Goal: Task Accomplishment & Management: Manage account settings

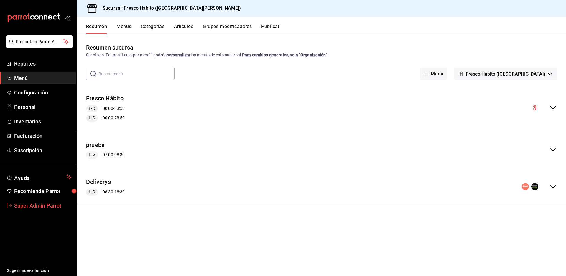
click at [42, 201] on span "Super Admin Parrot" at bounding box center [42, 205] width 57 height 8
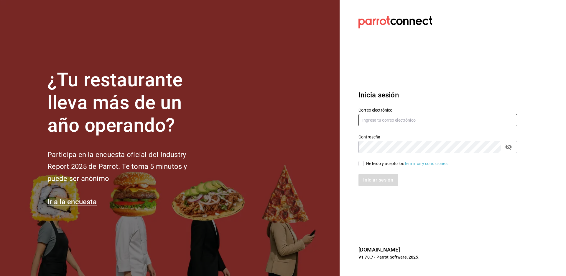
click at [398, 120] on input "text" at bounding box center [437, 120] width 159 height 12
drag, startPoint x: 372, startPoint y: 123, endPoint x: 315, endPoint y: 126, distance: 56.7
click at [315, 126] on div "¿Tu restaurante lleva más de un año operando? Participa en la encuesta oficial …" at bounding box center [283, 138] width 566 height 276
paste input "s3chiflados@guadalupe.com"
type input "los3chiflados@guadalupe.com"
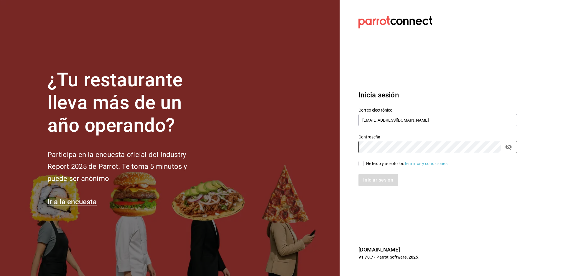
click at [383, 163] on div "He leído y acepto los Términos y condiciones." at bounding box center [407, 163] width 83 height 6
click at [364, 163] on input "He leído y acepto los Términos y condiciones." at bounding box center [360, 163] width 5 height 5
checkbox input "true"
click at [377, 180] on button "Iniciar sesión" at bounding box center [378, 180] width 40 height 12
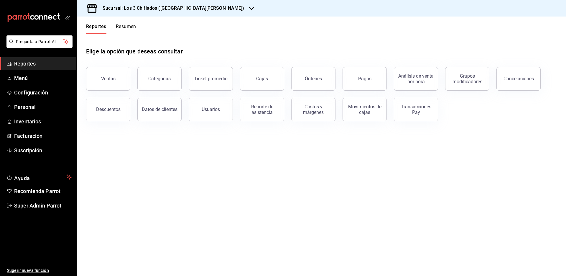
click at [160, 9] on h3 "Sucursal: Los 3 Chiflados (Las Puentes)" at bounding box center [171, 8] width 146 height 7
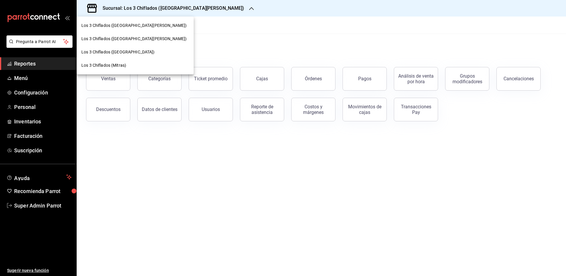
click at [122, 38] on span "Los 3 Chiflados (San Pedro)" at bounding box center [133, 39] width 105 height 6
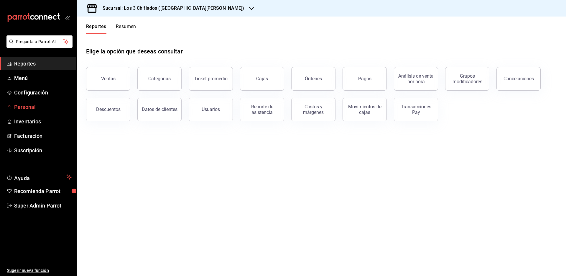
click at [42, 107] on span "Personal" at bounding box center [42, 107] width 57 height 8
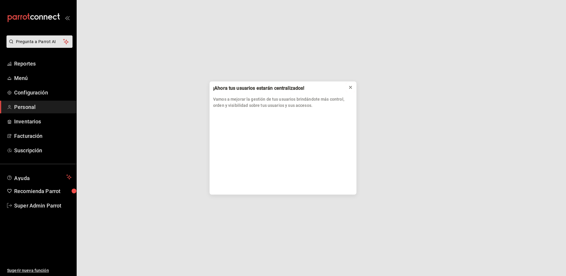
click at [351, 87] on icon at bounding box center [350, 87] width 5 height 5
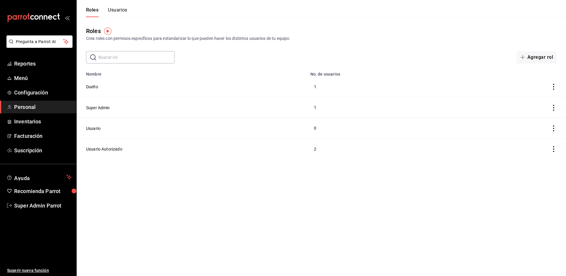
click at [125, 9] on button "Usuarios" at bounding box center [117, 12] width 19 height 10
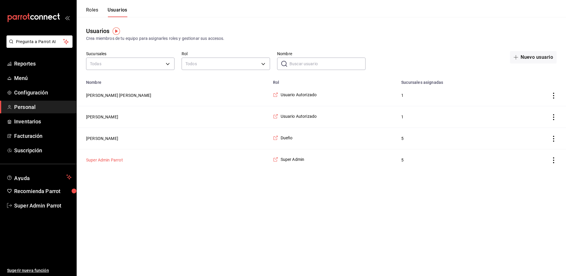
click at [105, 161] on button "Super Admin Parrot" at bounding box center [104, 160] width 37 height 6
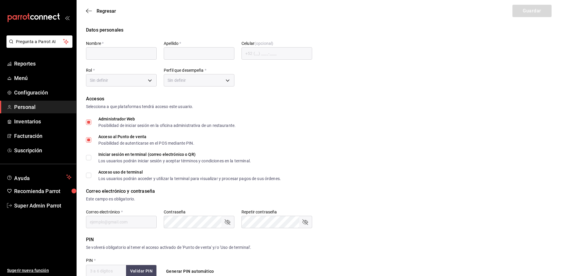
type input "Super Admin"
type input "Parrot"
checkbox input "true"
type input "los3chiflados@guadalupe.com"
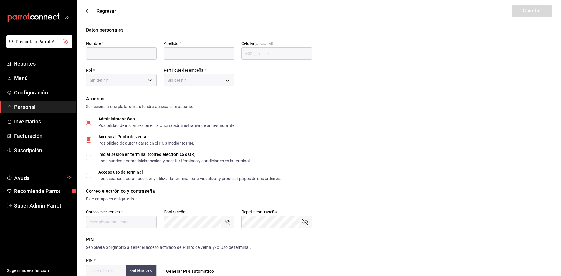
type input "945507"
type input "a5a54e28-c5aa-4f6a-bfac-af5f25994563"
type input "UNDEFINED"
checkbox input "true"
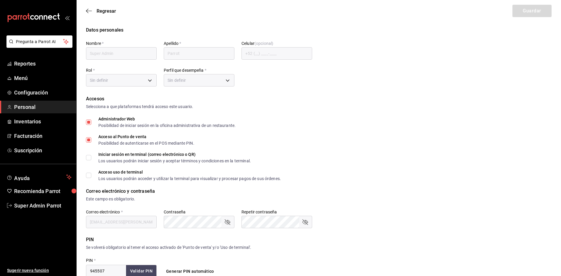
checkbox input "true"
click at [108, 11] on span "Regresar" at bounding box center [106, 11] width 19 height 6
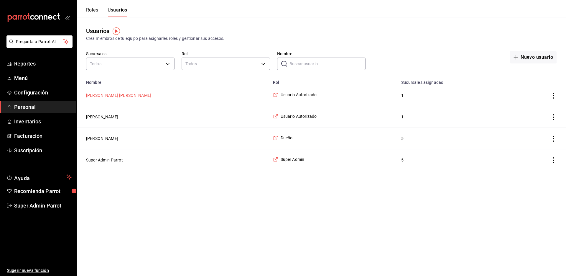
click at [110, 96] on button "Antonio san pedro" at bounding box center [118, 95] width 65 height 6
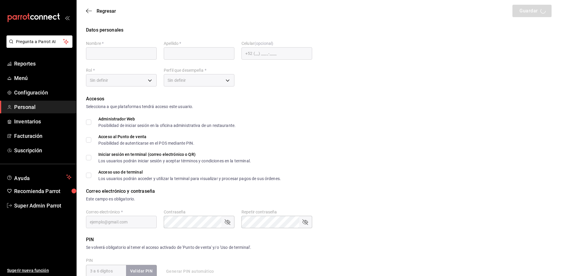
type input "Antonio"
type input "san pedro"
checkbox input "true"
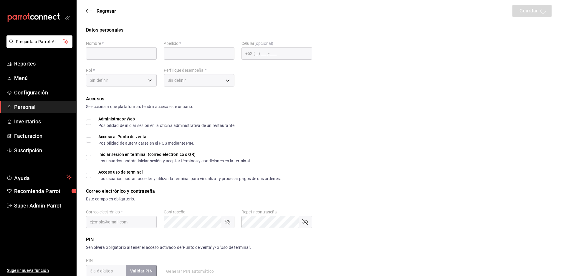
type input "restaurantelos3chiflados@gmail.com"
type input "5938"
type input "e16658fb-2d2b-48b5-9f6d-50205dbf63a1"
type input "MANAGER"
checkbox input "true"
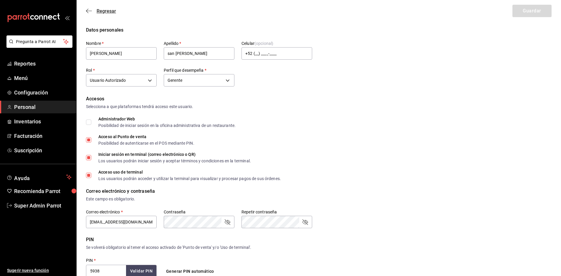
click at [104, 13] on span "Regresar" at bounding box center [106, 11] width 19 height 6
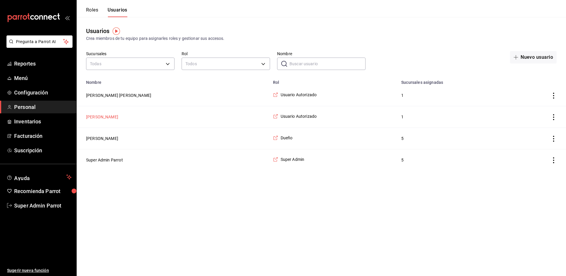
click at [96, 116] on button "Toto mayo" at bounding box center [102, 117] width 32 height 6
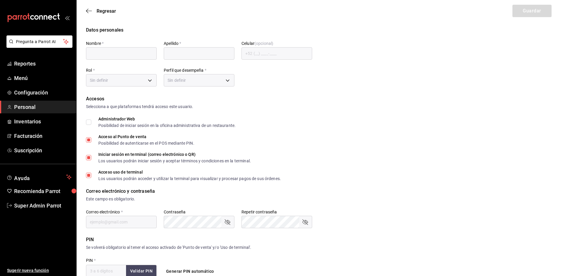
type input "Toto"
type input "mayo"
checkbox input "true"
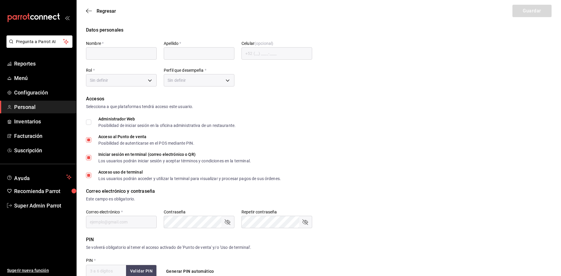
type input "mayokevin9006@gmail.com"
type input "1724"
type input "e16658fb-2d2b-48b5-9f6d-50205dbf63a1"
type input "MANAGER"
checkbox input "true"
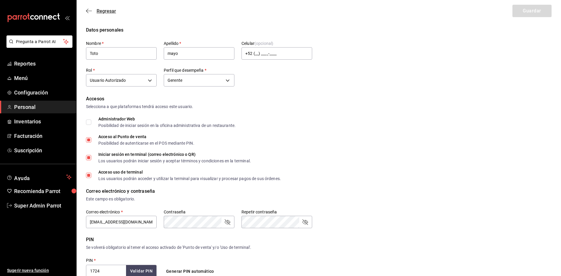
click at [101, 14] on span "Regresar" at bounding box center [106, 11] width 19 height 6
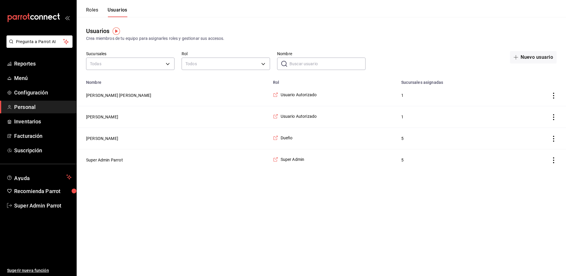
click at [93, 143] on td "Antonio Ochoa" at bounding box center [173, 139] width 193 height 22
click at [99, 139] on button "Antonio Ochoa" at bounding box center [102, 138] width 32 height 6
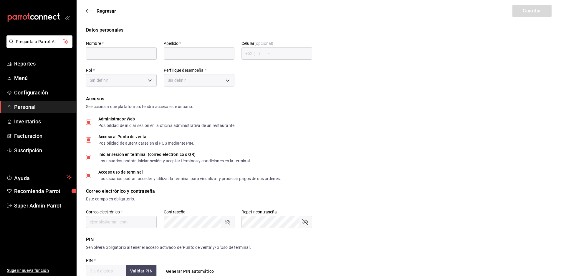
type input "Antonio"
type input "Ochoa"
checkbox input "true"
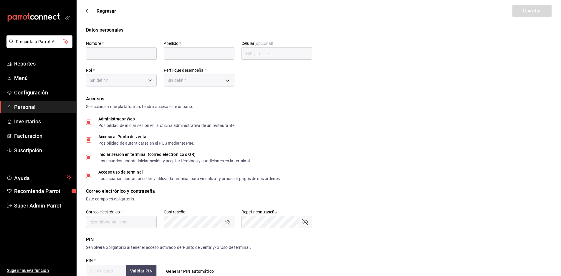
checkbox input "true"
type input "antonio_referee@icloud.com"
type input "123456"
checkbox input "true"
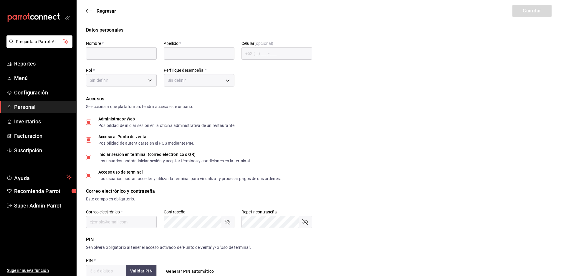
checkbox input "true"
type input "a2c20d9d-20e8-4165-b3f3-8e1ecfc53ef4"
type input "OWNER"
checkbox input "true"
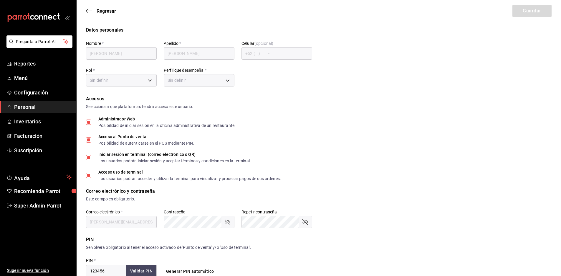
checkbox input "true"
click at [41, 229] on ul "Sugerir nueva función" at bounding box center [38, 244] width 76 height 64
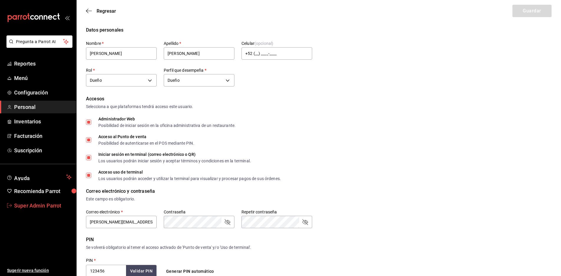
click at [43, 205] on span "Super Admin Parrot" at bounding box center [42, 205] width 57 height 8
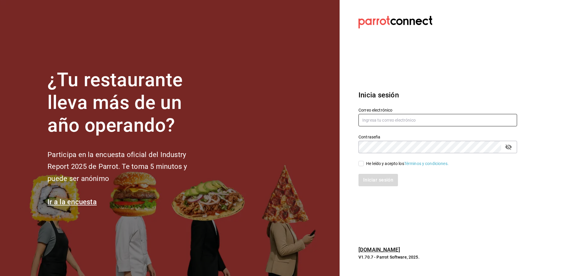
click at [389, 116] on input "text" at bounding box center [437, 120] width 159 height 12
paste input "los3chiflados@sanpedro.com"
type input "los3chiflados@sanpedro.com"
click at [385, 159] on div "He leído y acepto los Términos y condiciones." at bounding box center [434, 160] width 166 height 14
click at [381, 162] on div "He leído y acepto los Términos y condiciones." at bounding box center [407, 163] width 83 height 6
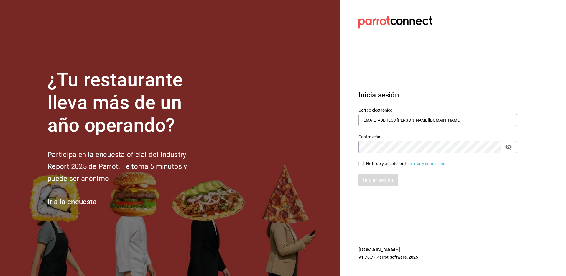
click at [364, 162] on input "He leído y acepto los Términos y condiciones." at bounding box center [360, 163] width 5 height 5
checkbox input "true"
click at [372, 181] on button "Iniciar sesión" at bounding box center [378, 180] width 40 height 12
click at [388, 116] on input "text" at bounding box center [437, 120] width 159 height 12
paste input "cristina@vallarta.com"
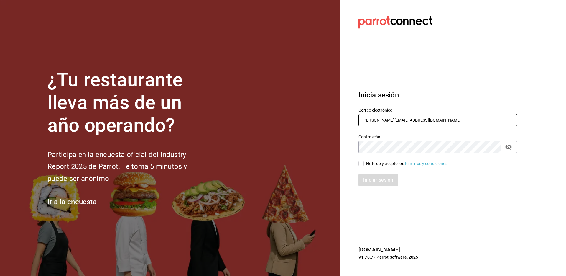
type input "cristina@vallarta.com"
click at [381, 161] on div "He leído y acepto los Términos y condiciones." at bounding box center [407, 163] width 83 height 6
click at [364, 161] on input "He leído y acepto los Términos y condiciones." at bounding box center [360, 163] width 5 height 5
checkbox input "true"
click at [374, 177] on button "Iniciar sesión" at bounding box center [378, 180] width 40 height 12
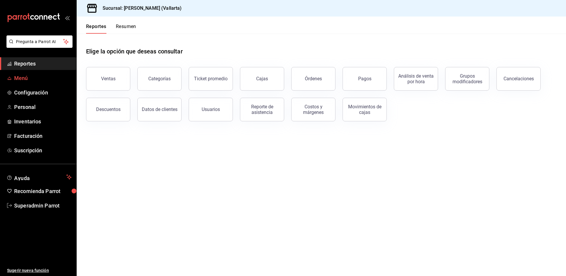
click at [22, 75] on span "Menú" at bounding box center [42, 78] width 57 height 8
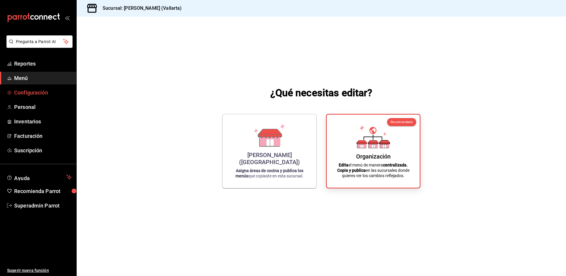
click at [22, 89] on span "Configuración" at bounding box center [42, 92] width 57 height 8
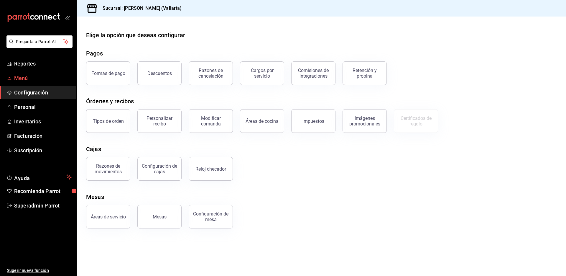
click at [25, 81] on span "Menú" at bounding box center [42, 78] width 57 height 8
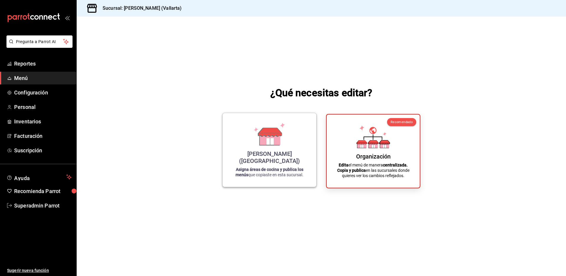
click at [249, 154] on div "[PERSON_NAME] (Vallarta) Asigna áreas de cocina y publica los menús que copiast…" at bounding box center [270, 150] width 80 height 64
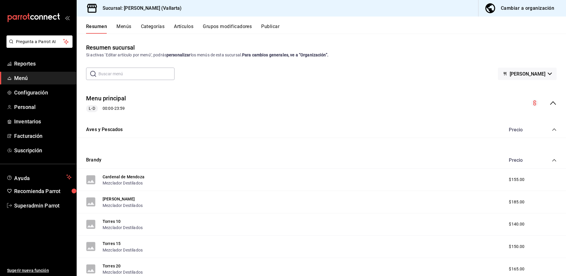
click at [549, 99] on icon "collapse-menu-row" at bounding box center [552, 102] width 7 height 7
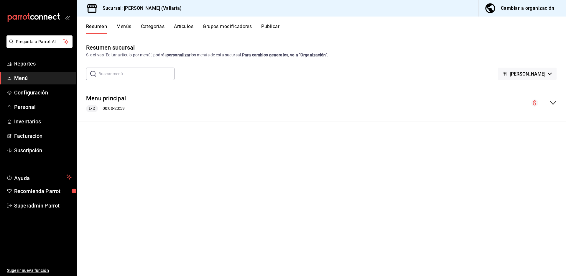
click at [547, 99] on div "collapse-menu-row" at bounding box center [543, 102] width 25 height 7
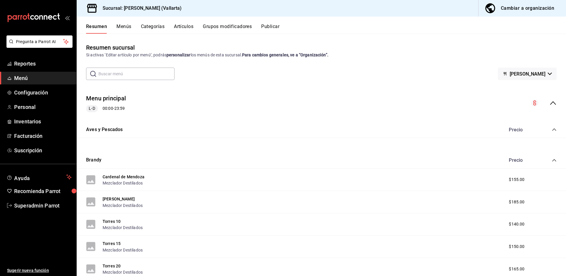
click at [552, 129] on icon "collapse-category-row" at bounding box center [554, 129] width 5 height 5
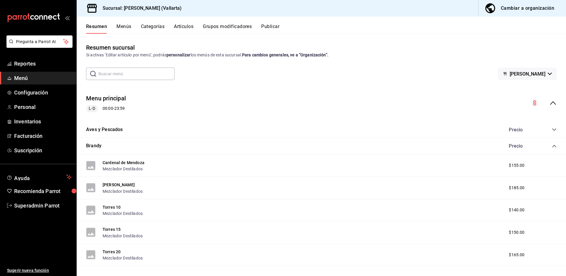
click at [549, 143] on div "Precio" at bounding box center [530, 146] width 54 height 6
click at [552, 145] on icon "collapse-category-row" at bounding box center [554, 146] width 5 height 5
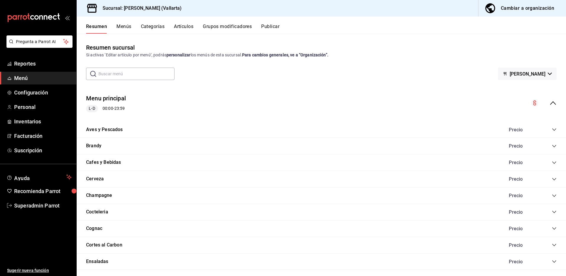
click at [127, 28] on button "Menús" at bounding box center [123, 29] width 15 height 10
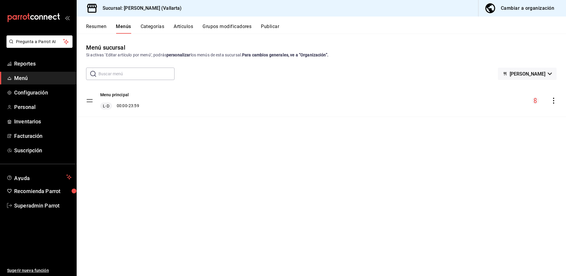
click at [145, 27] on button "Categorías" at bounding box center [153, 29] width 24 height 10
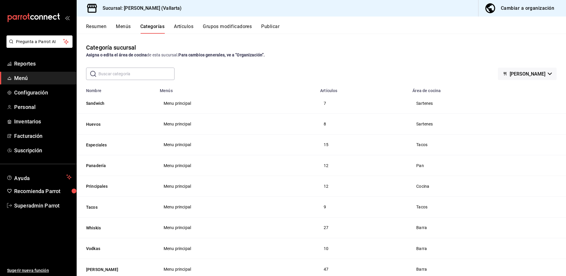
click at [420, 166] on span "Pan" at bounding box center [486, 165] width 140 height 4
click at [422, 91] on th "Área de cocina" at bounding box center [487, 89] width 157 height 8
click at [38, 41] on span "Pregunta a Parrot AI" at bounding box center [39, 42] width 47 height 6
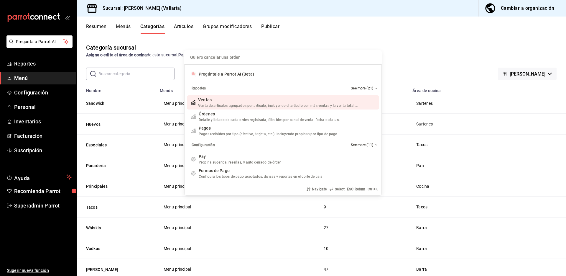
click at [197, 57] on input "Quiero cancelar una orden" at bounding box center [283, 57] width 190 height 14
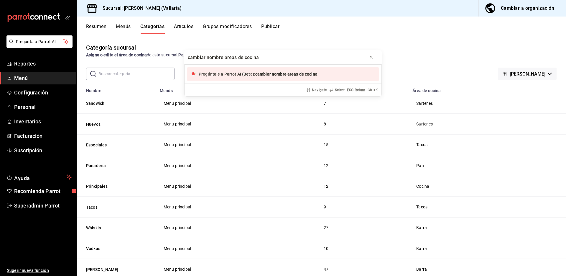
type input "cambiar nombre areas de cocina"
click at [248, 74] on span "Pregúntale a Parrot AI (Beta):" at bounding box center [227, 74] width 57 height 5
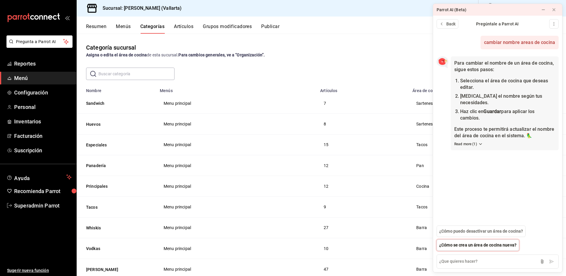
click at [456, 244] on span "¿Cómo se crea un área de cocina nueva?" at bounding box center [477, 245] width 77 height 6
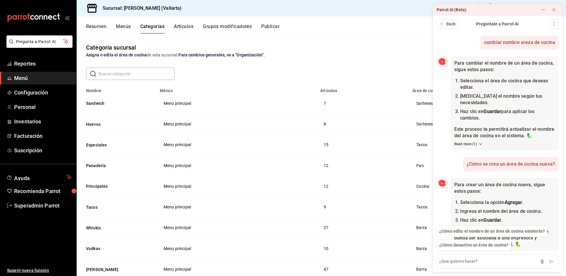
scroll to position [45, 0]
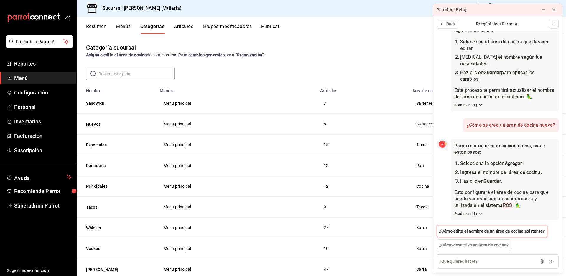
click at [459, 230] on span "¿Cómo edito el nombre de un área de cocina existente?" at bounding box center [491, 231] width 105 height 6
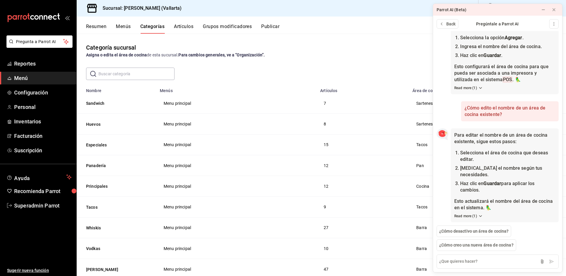
scroll to position [173, 0]
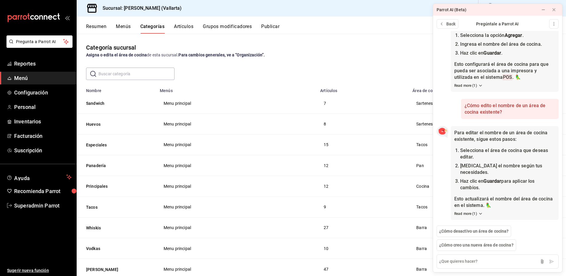
click at [420, 163] on span "Pan" at bounding box center [486, 165] width 140 height 4
click at [356, 58] on div "Categoría sucursal Asigna o edita el área de cocina de esta sucursal. Para camb…" at bounding box center [321, 155] width 489 height 242
click at [542, 9] on icon at bounding box center [543, 9] width 5 height 5
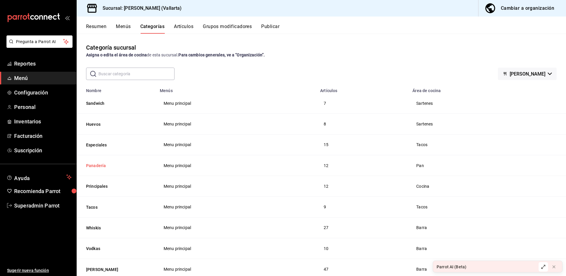
click at [100, 166] on button "Panadería" at bounding box center [115, 165] width 59 height 6
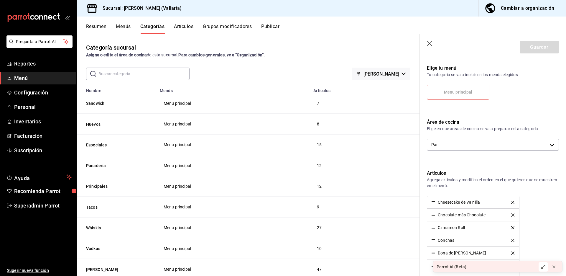
scroll to position [67, 0]
click at [461, 144] on body "Pregunta a Parrot AI Reportes Menú Configuración Personal Inventarios Facturaci…" at bounding box center [283, 138] width 566 height 276
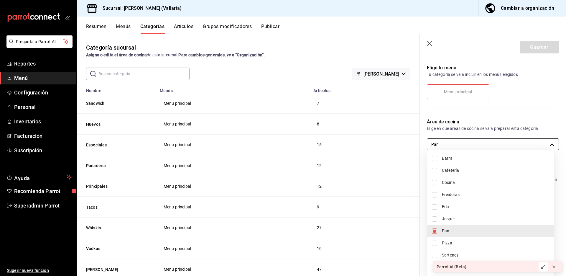
click at [461, 144] on div at bounding box center [283, 138] width 566 height 276
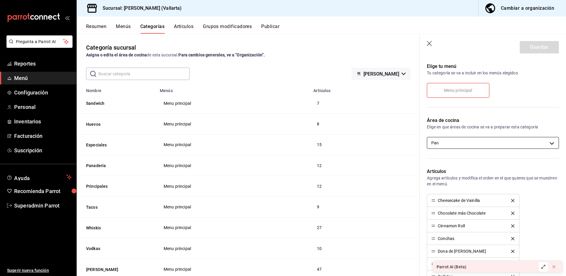
scroll to position [0, 0]
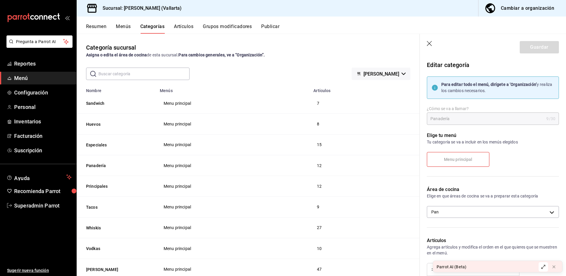
click at [431, 44] on icon "button" at bounding box center [430, 44] width 6 height 6
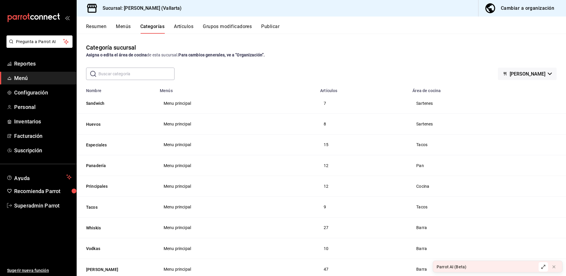
click at [240, 29] on button "Grupos modificadores" at bounding box center [227, 29] width 49 height 10
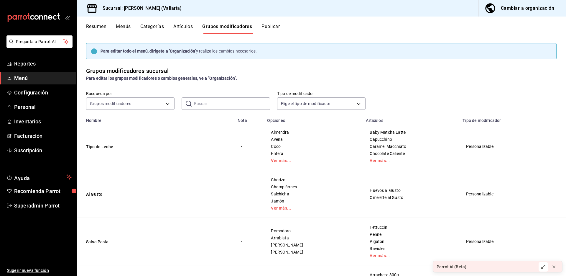
click at [189, 27] on button "Artículos" at bounding box center [182, 29] width 19 height 10
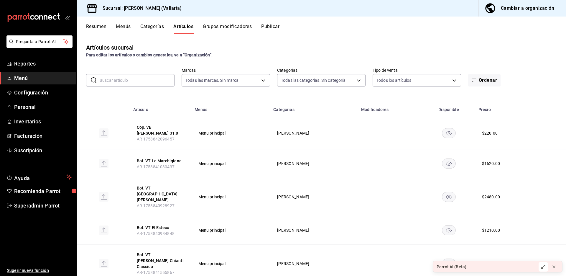
type input "dedade05-fd73-4fc1-b48a-98286d1a7cbf"
type input "ddeea584-b7b7-4c64-abd4-9dbe24413160,94bc3e91-bac1-4cab-af5d-7d085d9bac7d,85d50…"
click at [44, 92] on span "Configuración" at bounding box center [42, 92] width 57 height 8
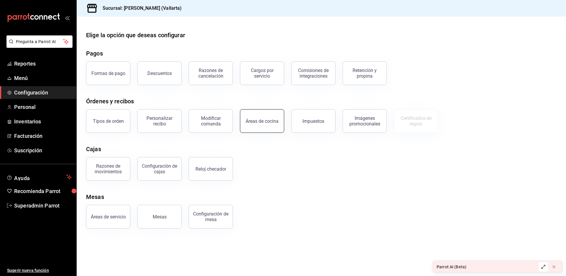
click at [261, 125] on button "Áreas de cocina" at bounding box center [262, 121] width 44 height 24
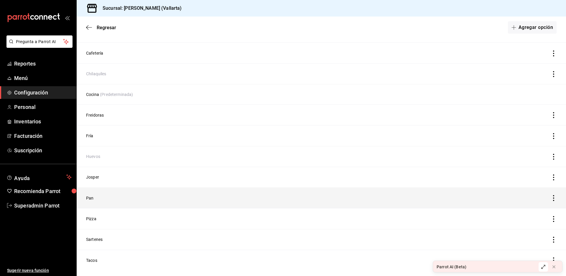
scroll to position [54, 0]
click at [550, 196] on icon "discountsTable" at bounding box center [553, 197] width 6 height 6
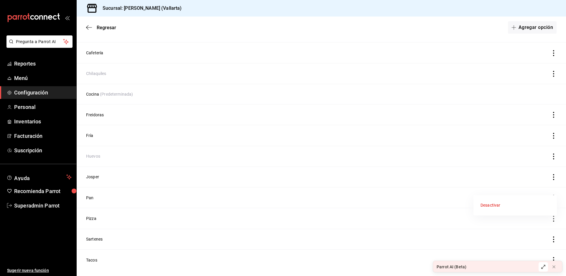
click at [123, 190] on div at bounding box center [283, 138] width 566 height 276
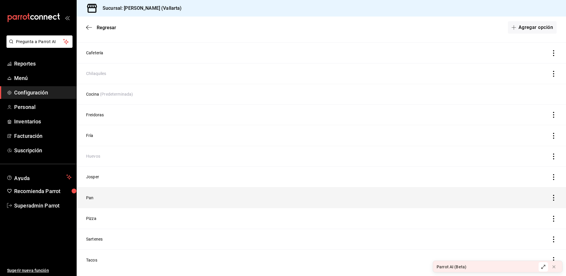
click at [96, 194] on td "Pan" at bounding box center [258, 197] width 362 height 21
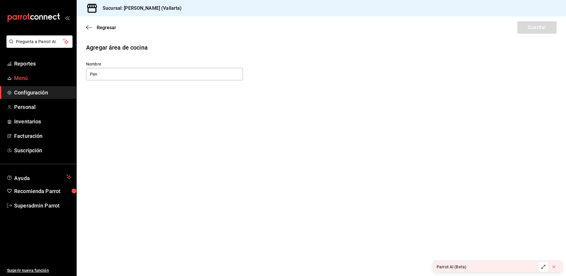
drag, startPoint x: 108, startPoint y: 71, endPoint x: 62, endPoint y: 75, distance: 46.4
click at [62, 75] on div "Pregunta a Parrot AI Reportes Menú Configuración Personal Inventarios Facturaci…" at bounding box center [283, 138] width 566 height 276
type input "Caja"
click at [531, 29] on button "Guardar" at bounding box center [536, 27] width 39 height 12
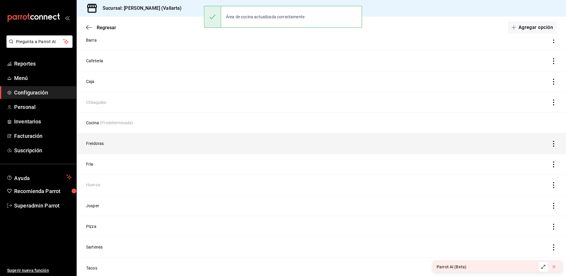
scroll to position [59, 0]
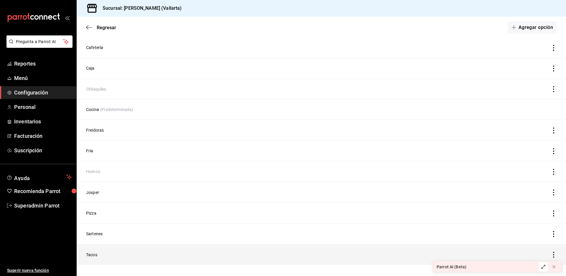
click at [90, 251] on td "Tacos" at bounding box center [258, 254] width 362 height 21
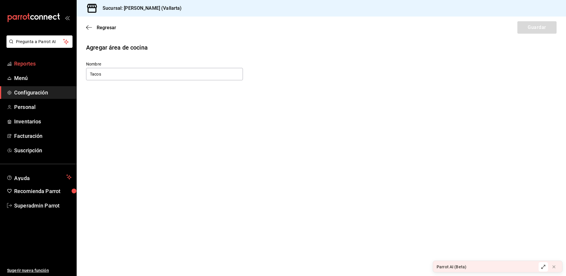
drag, startPoint x: 106, startPoint y: 72, endPoint x: 56, endPoint y: 67, distance: 50.4
click at [56, 67] on div "Pregunta a Parrot AI Reportes Menú Configuración Personal Inventarios Facturaci…" at bounding box center [283, 138] width 566 height 276
type input "Plancha"
click at [540, 32] on button "Guardar" at bounding box center [536, 27] width 39 height 12
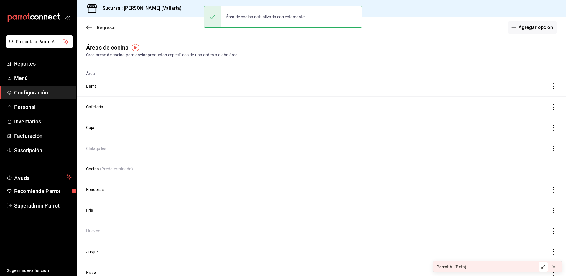
click at [106, 29] on span "Regresar" at bounding box center [106, 28] width 19 height 6
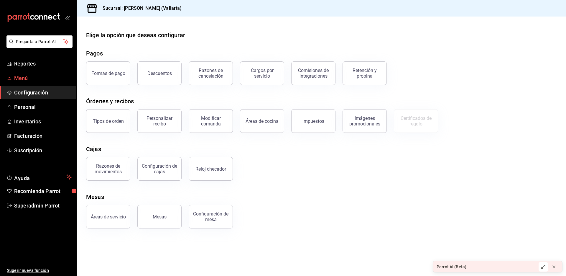
click at [31, 80] on span "Menú" at bounding box center [42, 78] width 57 height 8
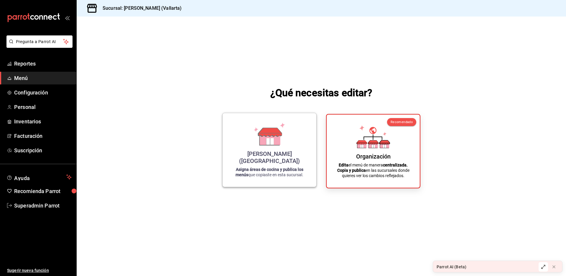
click at [286, 148] on div "Cristina (Vallarta) Asigna áreas de cocina y publica los menús que copiaste en …" at bounding box center [270, 150] width 80 height 64
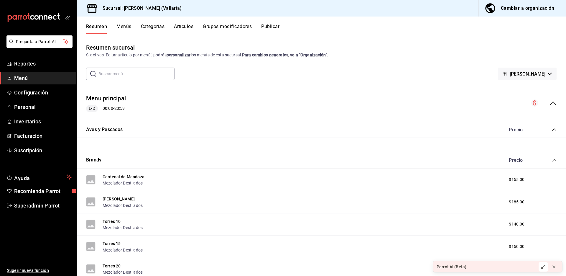
click at [158, 27] on button "Categorías" at bounding box center [153, 29] width 24 height 10
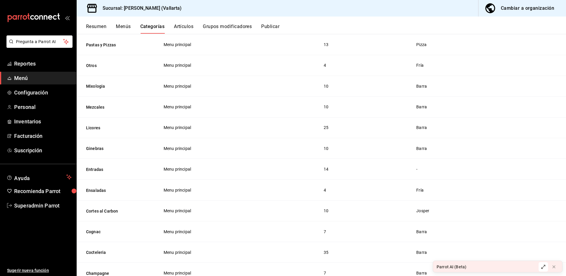
scroll to position [483, 0]
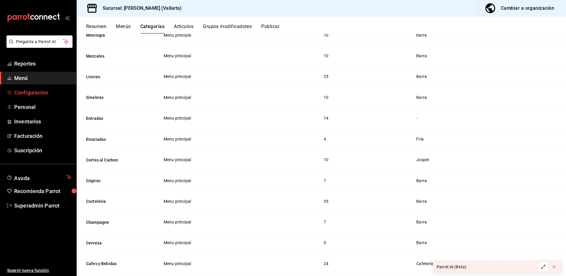
click at [37, 94] on span "Configuración" at bounding box center [42, 92] width 57 height 8
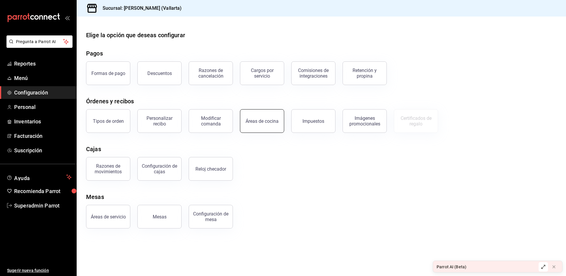
click at [278, 121] on button "Áreas de cocina" at bounding box center [262, 121] width 44 height 24
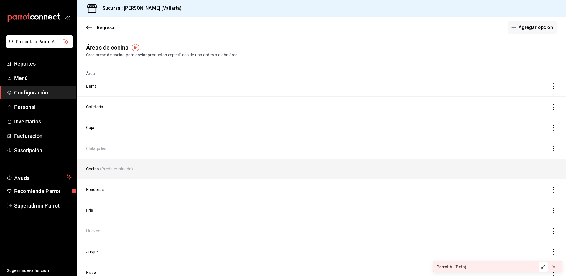
click at [95, 169] on td "Cocina (Predeterminada)" at bounding box center [258, 169] width 362 height 20
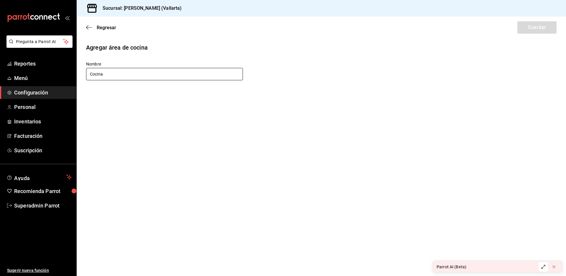
drag, startPoint x: 111, startPoint y: 76, endPoint x: 88, endPoint y: 74, distance: 23.3
click at [88, 74] on input "Cocina" at bounding box center [164, 74] width 157 height 12
type input "Cocina Chef"
click at [530, 29] on button "Guardar" at bounding box center [536, 27] width 39 height 12
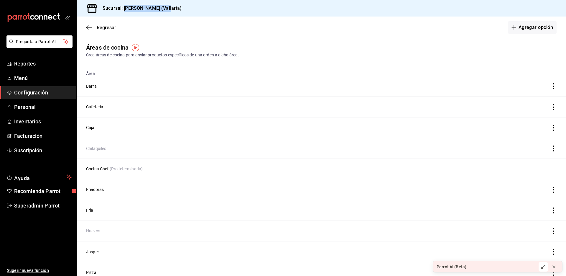
drag, startPoint x: 167, startPoint y: 9, endPoint x: 124, endPoint y: 9, distance: 43.0
click at [124, 9] on div "Sucursal: Cristina (Vallarta)" at bounding box center [321, 8] width 489 height 17
copy h3 "Cristina (Vallarta)"
click at [53, 203] on span "Superadmin Parrot" at bounding box center [42, 205] width 57 height 8
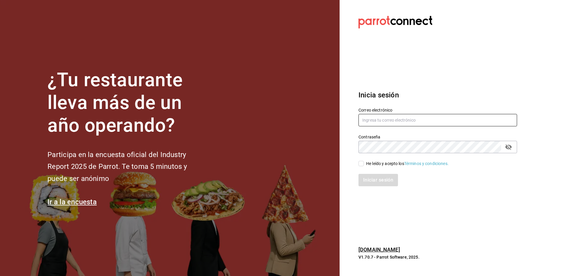
click at [381, 119] on input "text" at bounding box center [437, 120] width 159 height 12
paste input "los3chiflados@sanpedro.com"
type input "los3chiflados@sanpedro.com"
click at [372, 163] on div "He leído y acepto los Términos y condiciones." at bounding box center [407, 163] width 83 height 6
click at [364, 163] on input "He leído y acepto los Términos y condiciones." at bounding box center [360, 163] width 5 height 5
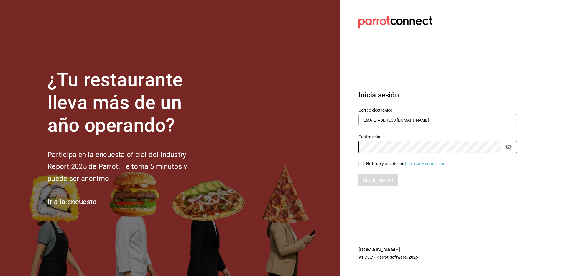
checkbox input "true"
click at [371, 177] on button "Iniciar sesión" at bounding box center [378, 180] width 40 height 12
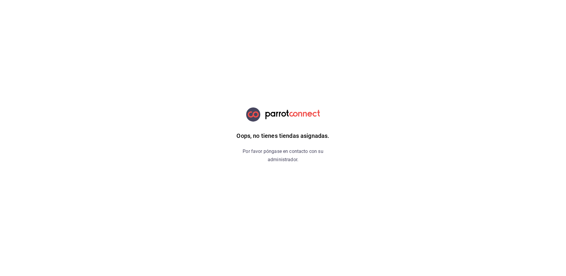
click at [57, 0] on html "Oops, no tienes tiendas asignadas. Por favor póngase en contacto con su adminis…" at bounding box center [283, 0] width 566 height 0
click at [159, 0] on html "Oops, no tienes tiendas asignadas. Por favor póngase en contacto con su adminis…" at bounding box center [283, 0] width 566 height 0
